Goal: Task Accomplishment & Management: Manage account settings

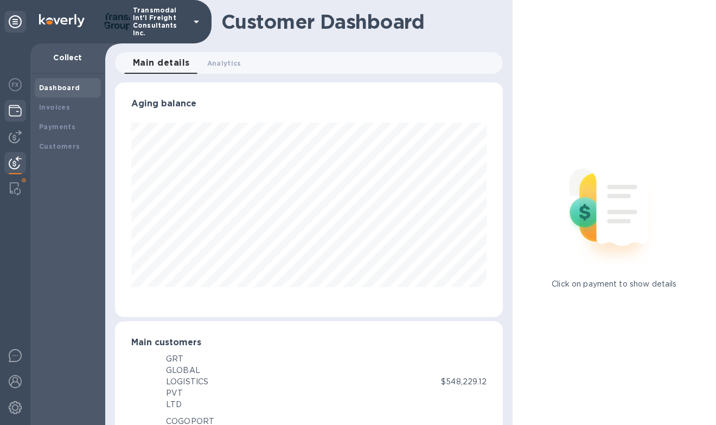
scroll to position [542445, 542296]
click at [14, 111] on img at bounding box center [15, 110] width 13 height 13
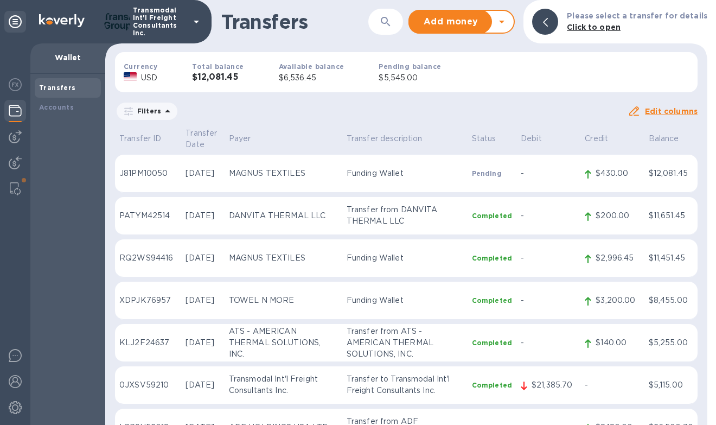
click at [508, 22] on icon at bounding box center [501, 21] width 13 height 13
click at [473, 68] on b "Withdraw money" at bounding box center [462, 72] width 70 height 9
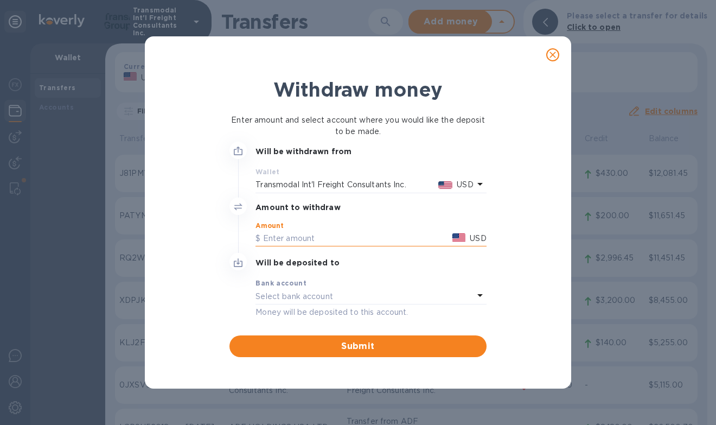
click at [297, 237] on input "text" at bounding box center [352, 239] width 193 height 16
type input "6,536"
click at [553, 53] on icon "close" at bounding box center [553, 54] width 11 height 11
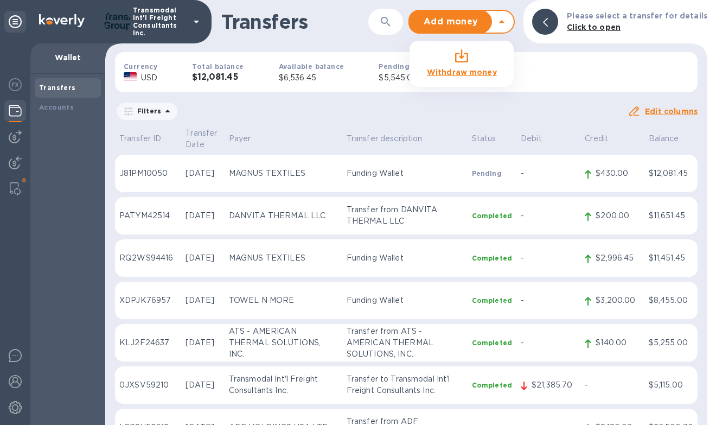
click at [508, 23] on icon at bounding box center [501, 21] width 13 height 13
click at [508, 16] on icon at bounding box center [501, 21] width 13 height 13
click at [464, 71] on b "Withdraw money" at bounding box center [462, 72] width 70 height 9
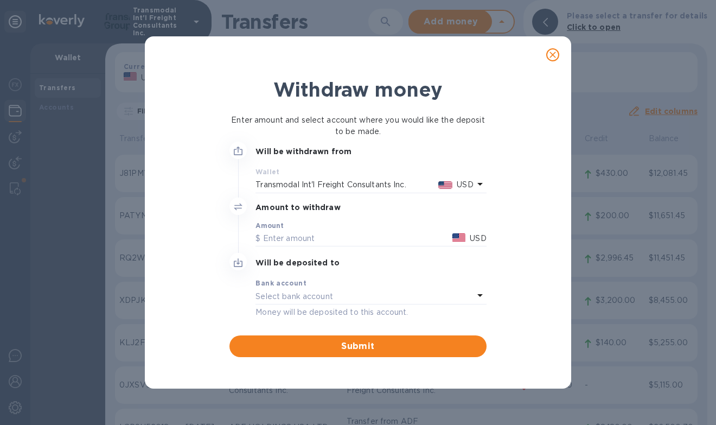
click at [278, 229] on div "Amount USD" at bounding box center [371, 234] width 231 height 25
click at [269, 240] on input "text" at bounding box center [352, 239] width 193 height 16
type input "6,536.45"
click at [269, 294] on p "Select bank account" at bounding box center [295, 296] width 78 height 11
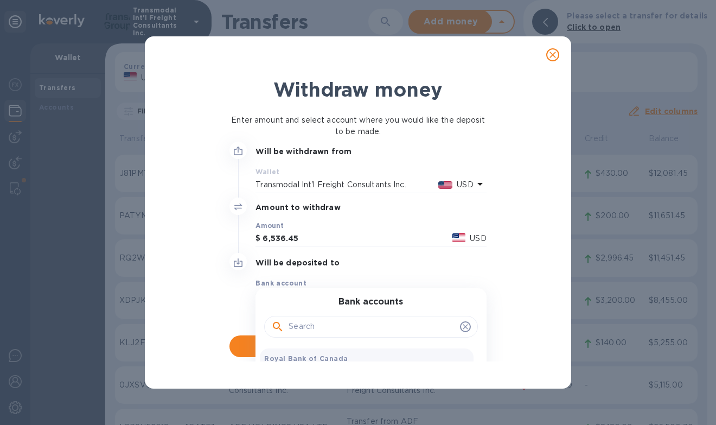
click at [283, 358] on b "Royal Bank of Canada" at bounding box center [306, 358] width 84 height 8
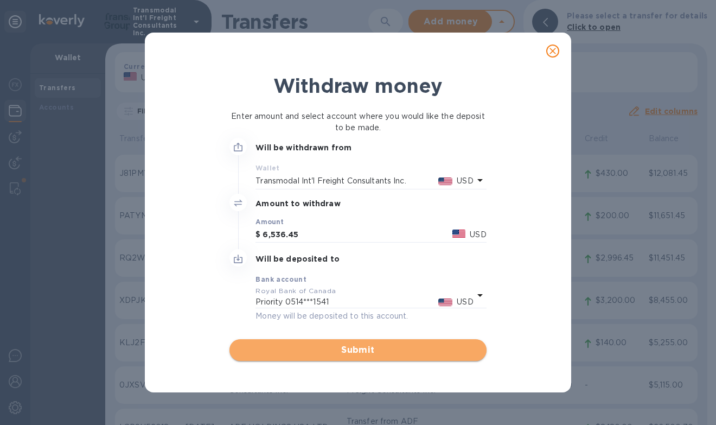
click at [364, 351] on span "Submit" at bounding box center [357, 350] width 239 height 13
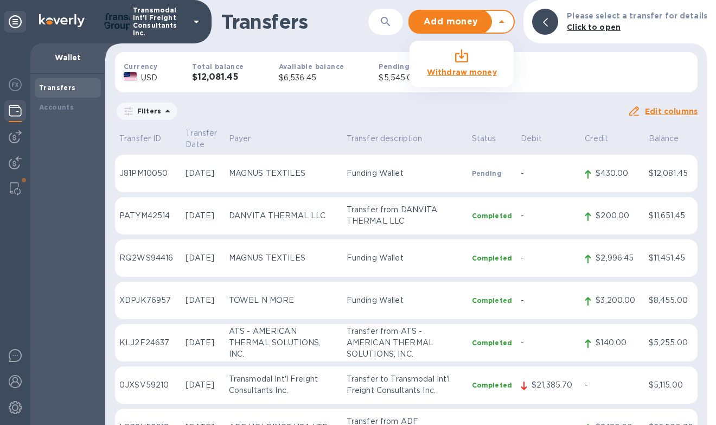
click at [12, 114] on img at bounding box center [15, 110] width 13 height 13
